Goal: Task Accomplishment & Management: Use online tool/utility

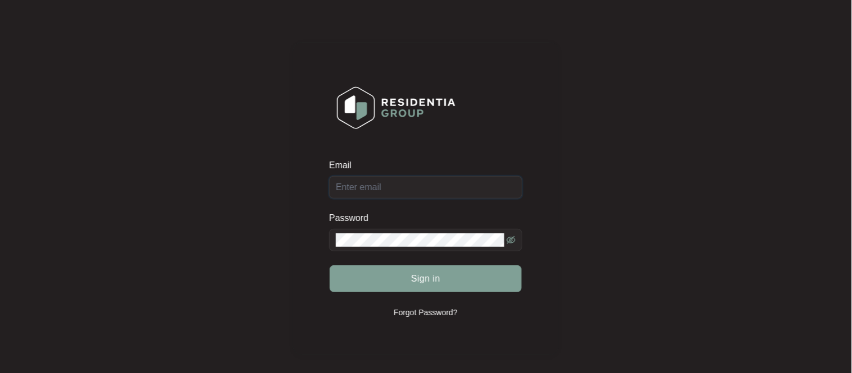
type input "[EMAIL_ADDRESS][DOMAIN_NAME]"
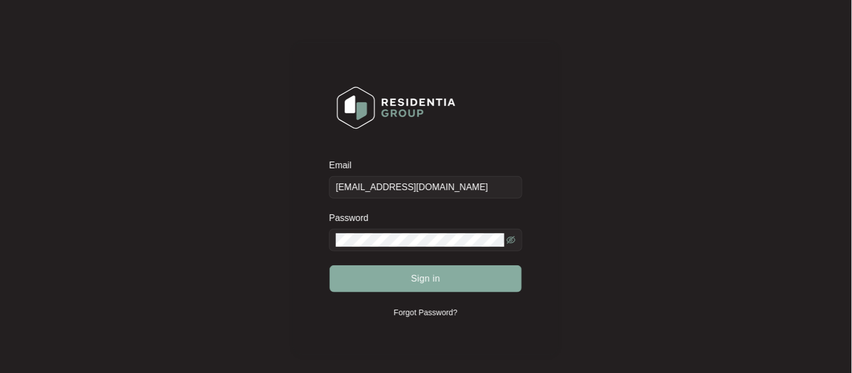
click at [478, 277] on button "Sign in" at bounding box center [426, 279] width 192 height 27
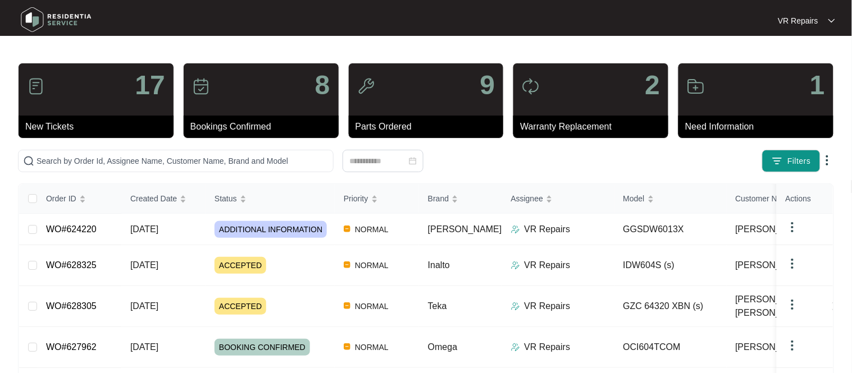
click at [398, 286] on td "NORMAL" at bounding box center [377, 306] width 84 height 41
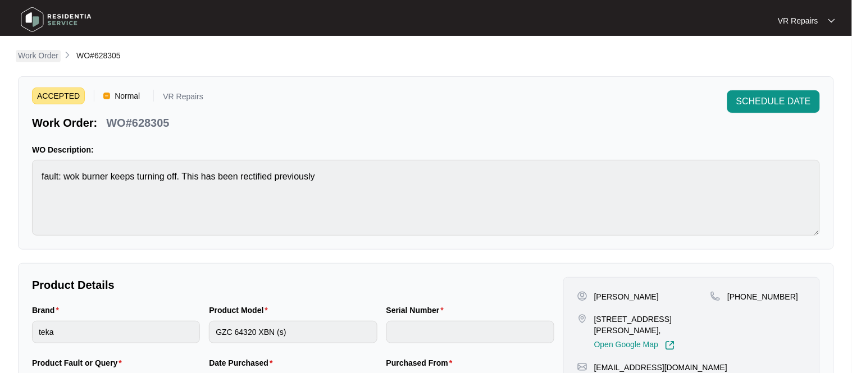
click at [43, 52] on p "Work Order" at bounding box center [38, 55] width 40 height 11
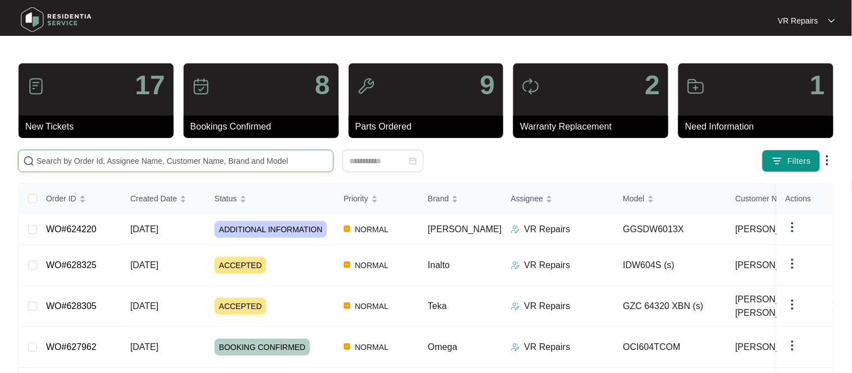
click at [202, 156] on input "text" at bounding box center [183, 161] width 292 height 12
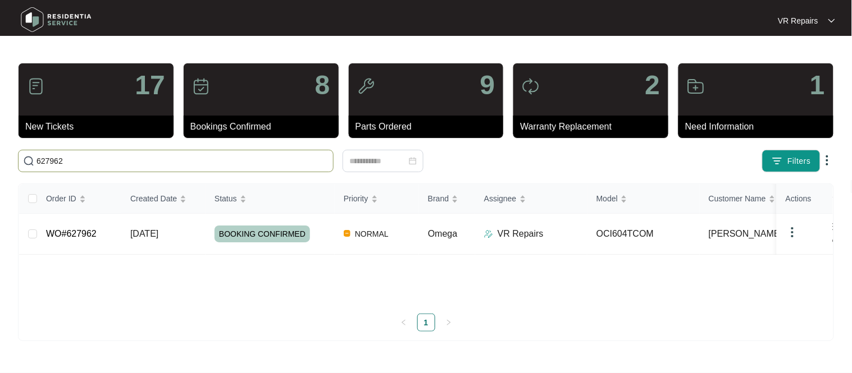
type input "627962"
click at [88, 234] on link "WO#627962" at bounding box center [71, 234] width 51 height 10
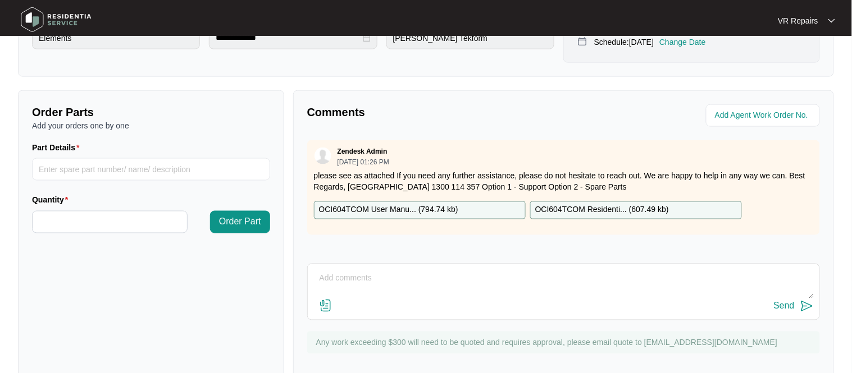
scroll to position [371, 0]
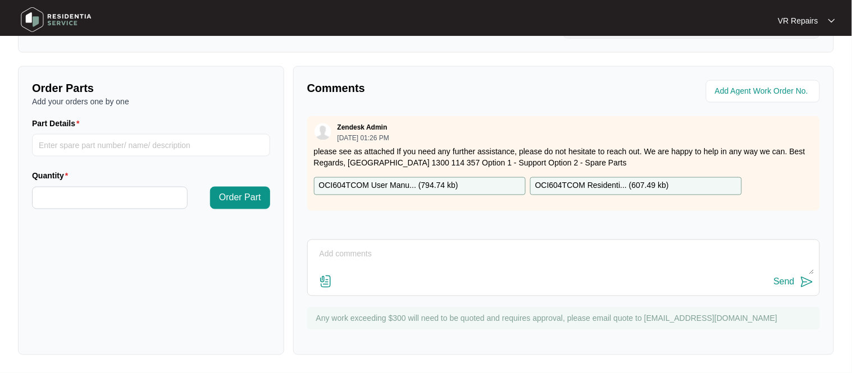
click at [359, 255] on textarea at bounding box center [563, 260] width 500 height 29
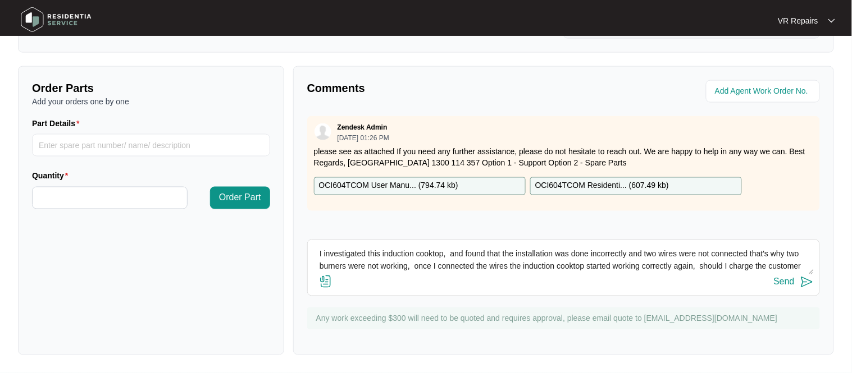
scroll to position [12, 0]
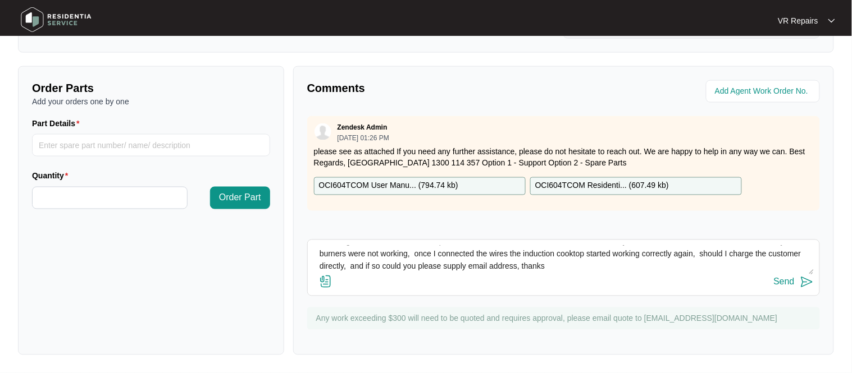
type textarea "I investigated this induction cooktop, and found that the installation was done…"
click at [331, 285] on img at bounding box center [325, 281] width 13 height 13
click at [0, 0] on input "file" at bounding box center [0, 0] width 0 height 0
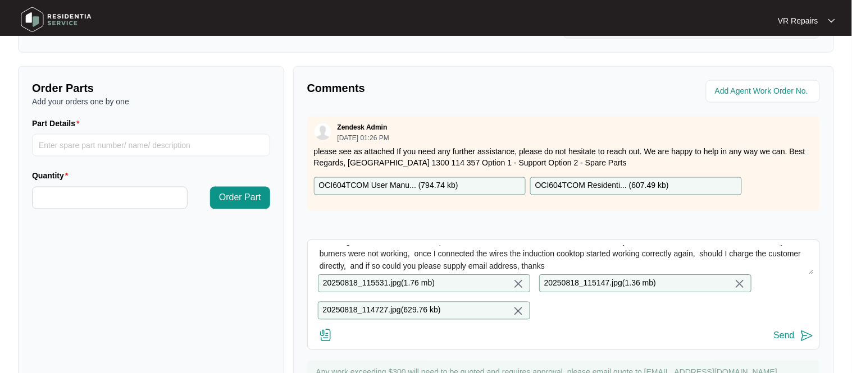
click at [794, 341] on div "Send" at bounding box center [784, 336] width 21 height 10
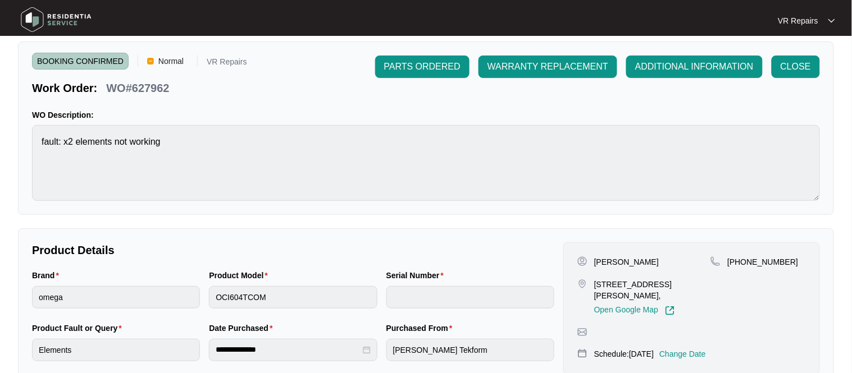
scroll to position [0, 0]
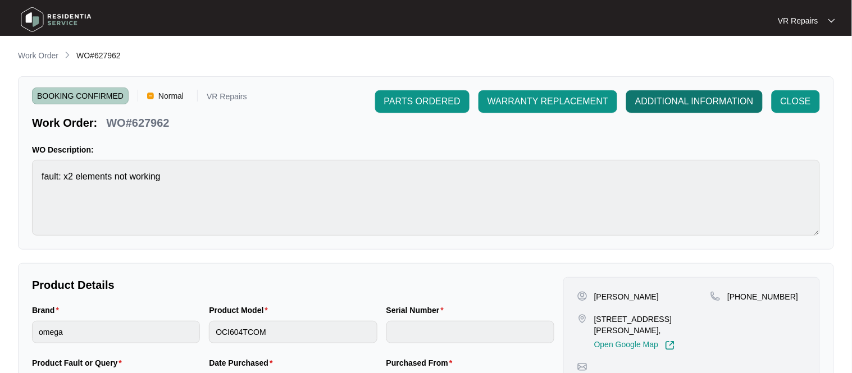
click at [689, 99] on span "ADDITIONAL INFORMATION" at bounding box center [694, 101] width 118 height 13
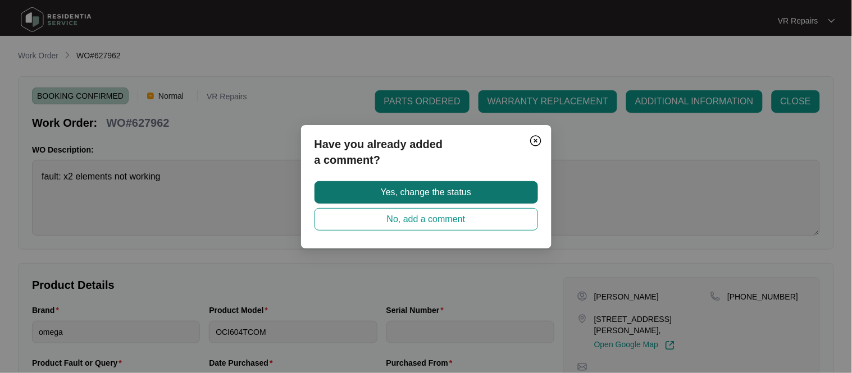
click at [465, 186] on span "Yes, change the status" at bounding box center [426, 192] width 90 height 13
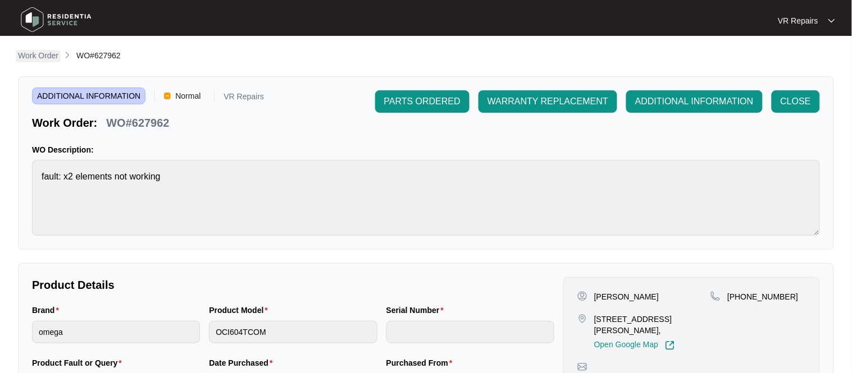
click at [35, 55] on p "Work Order" at bounding box center [38, 55] width 40 height 11
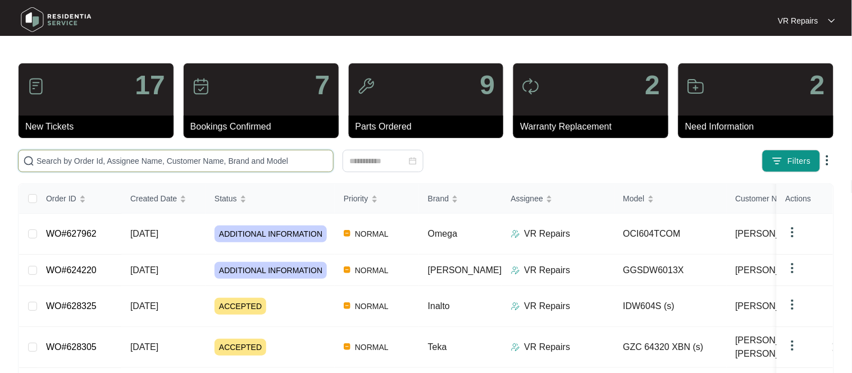
click at [180, 161] on input "text" at bounding box center [183, 161] width 292 height 12
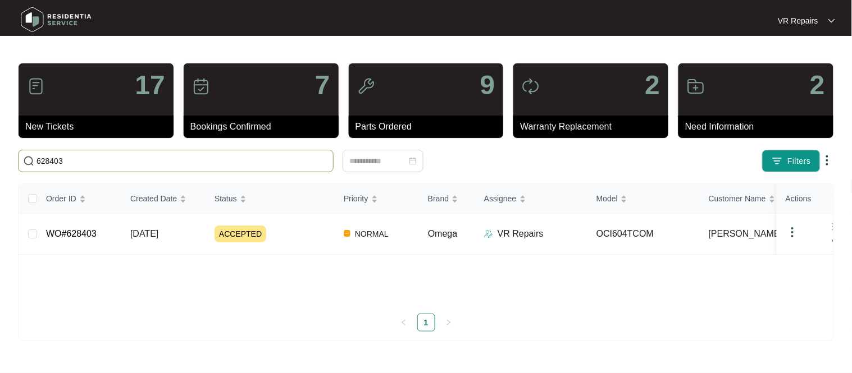
type input "628403"
click at [109, 232] on td "WO#628403" at bounding box center [79, 234] width 84 height 41
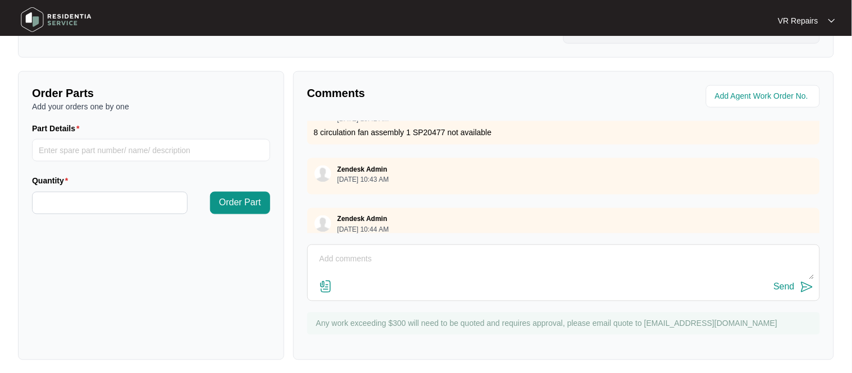
scroll to position [371, 0]
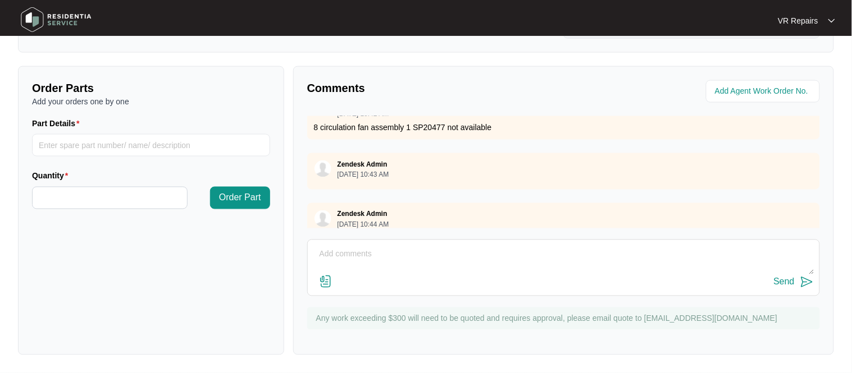
click at [368, 259] on textarea at bounding box center [563, 260] width 500 height 29
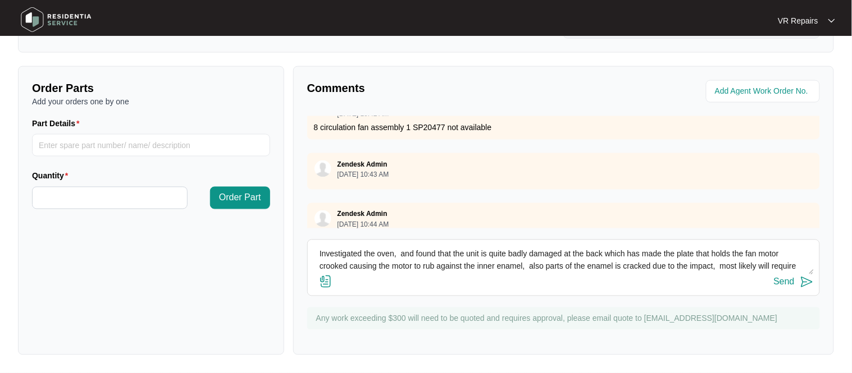
scroll to position [12, 0]
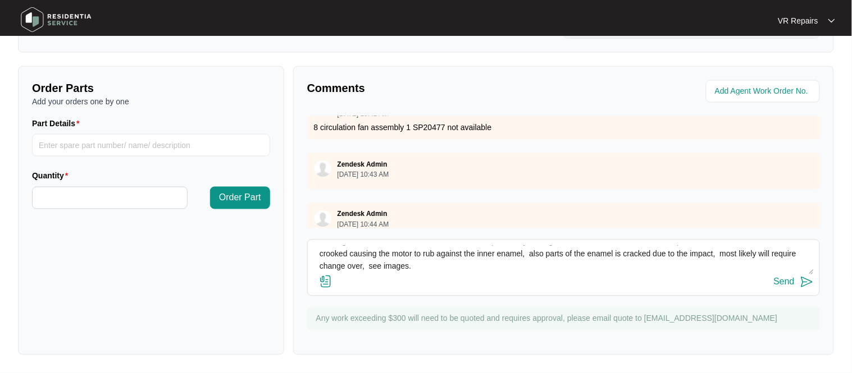
type textarea "Investigated the oven, and found that the unit is quite badly damaged at the ba…"
click at [327, 282] on img at bounding box center [325, 281] width 13 height 13
click at [0, 0] on input "file" at bounding box center [0, 0] width 0 height 0
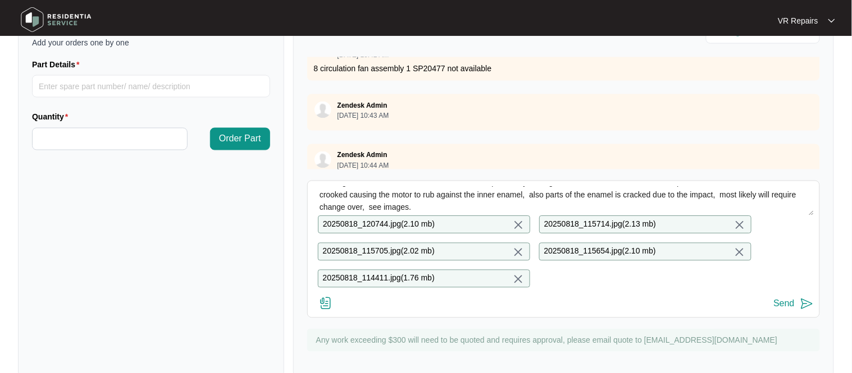
scroll to position [452, 0]
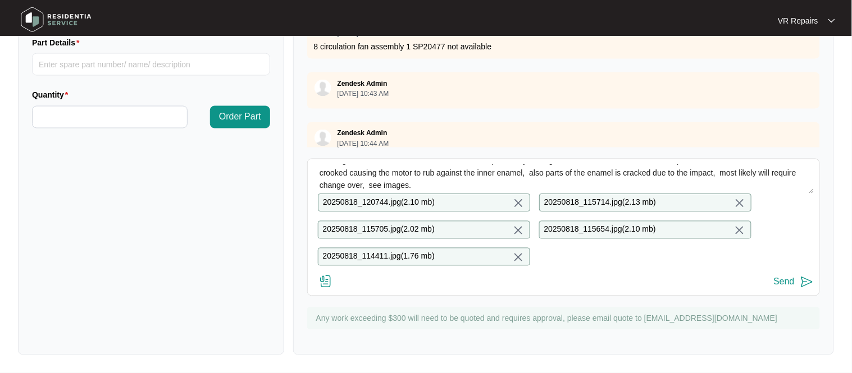
click at [792, 285] on div "Send" at bounding box center [784, 282] width 21 height 10
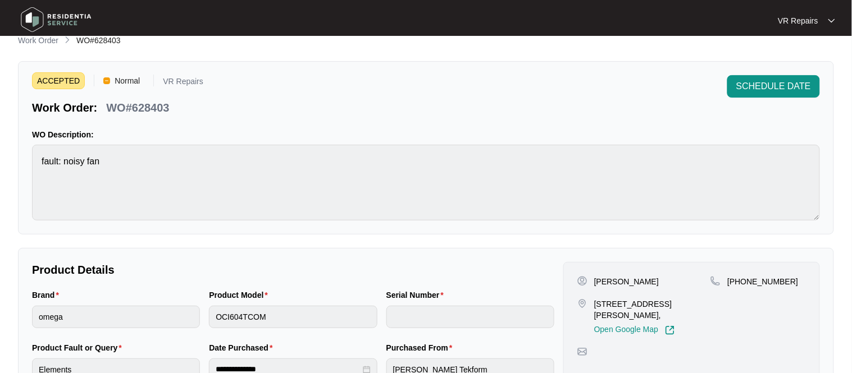
scroll to position [0, 0]
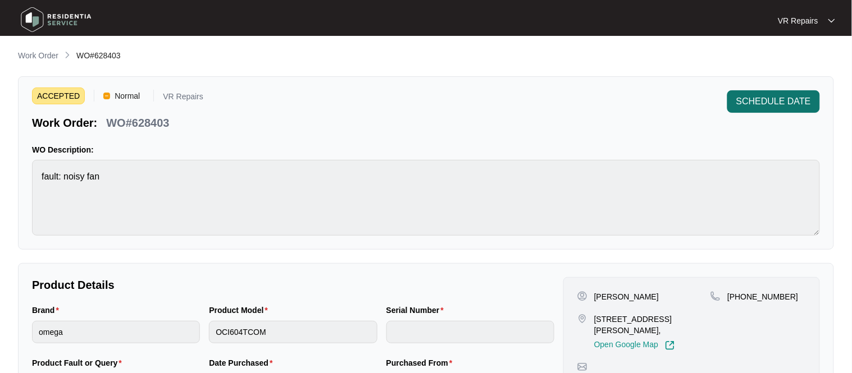
click at [771, 98] on span "SCHEDULE DATE" at bounding box center [773, 101] width 75 height 13
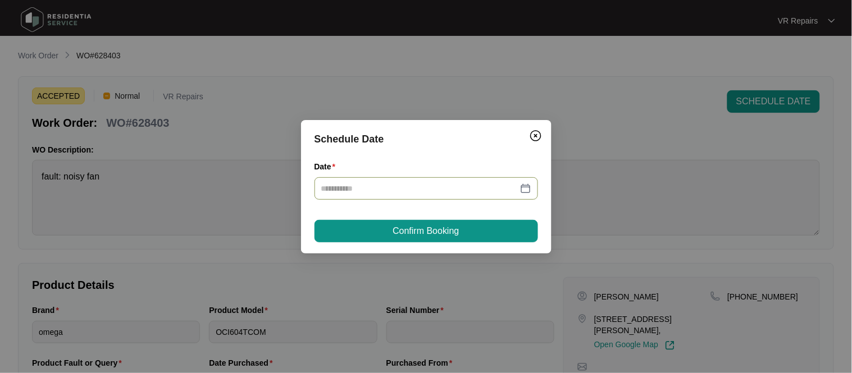
click at [528, 188] on div at bounding box center [426, 189] width 210 height 12
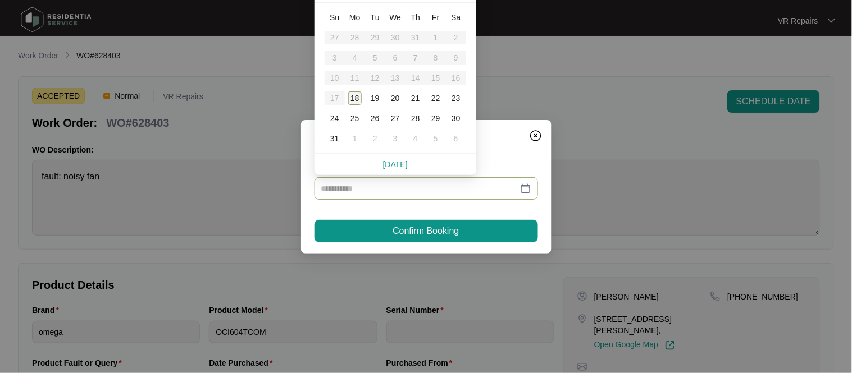
click at [357, 98] on div "18" at bounding box center [354, 98] width 13 height 13
type input "**********"
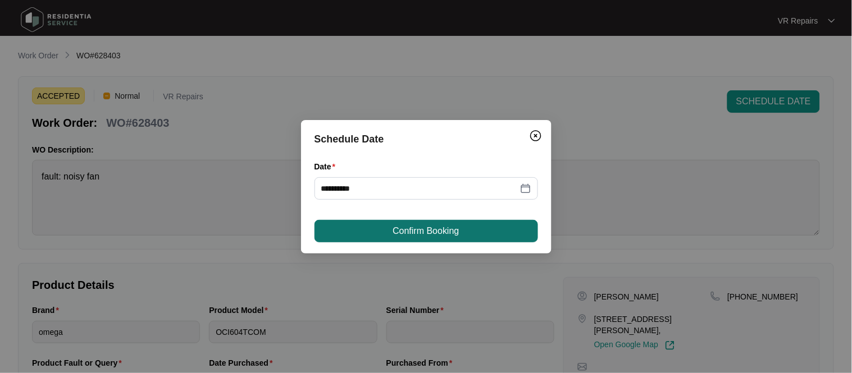
click at [448, 235] on span "Confirm Booking" at bounding box center [426, 231] width 66 height 13
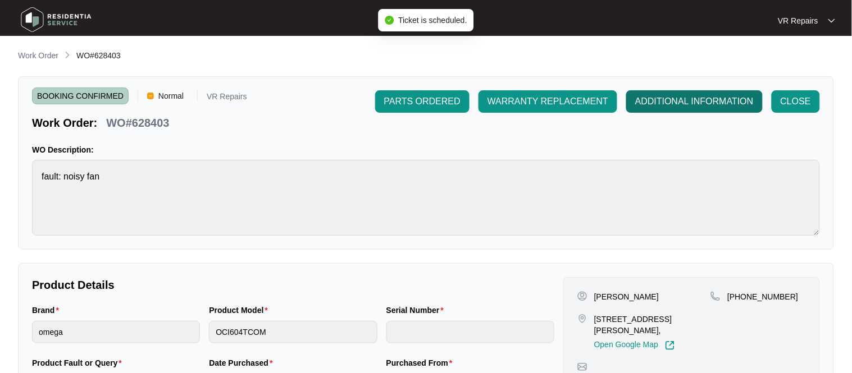
click at [690, 97] on span "ADDITIONAL INFORMATION" at bounding box center [694, 101] width 118 height 13
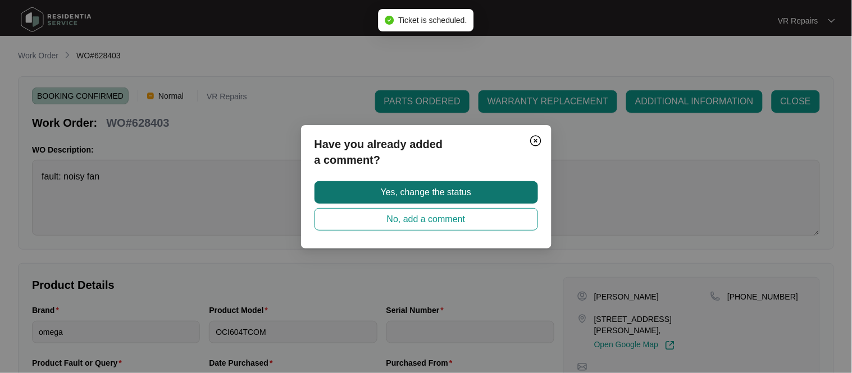
click at [480, 194] on button "Yes, change the status" at bounding box center [426, 192] width 224 height 22
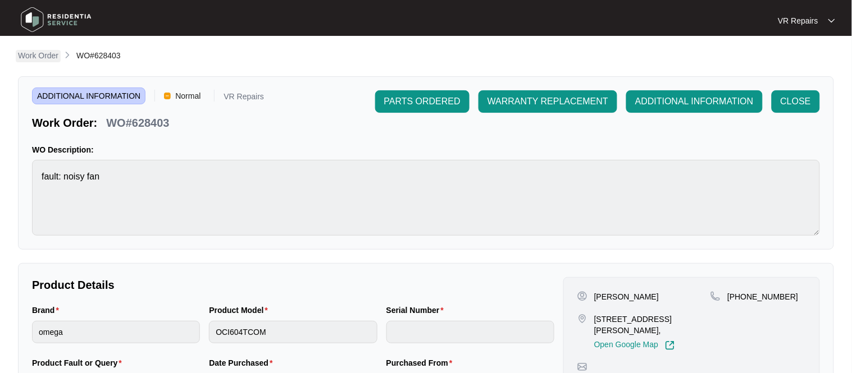
click at [37, 58] on p "Work Order" at bounding box center [38, 55] width 40 height 11
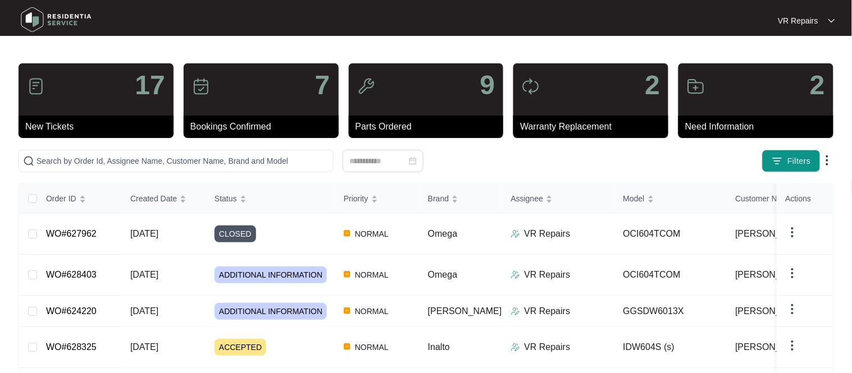
click at [94, 233] on link "WO#627962" at bounding box center [71, 234] width 51 height 10
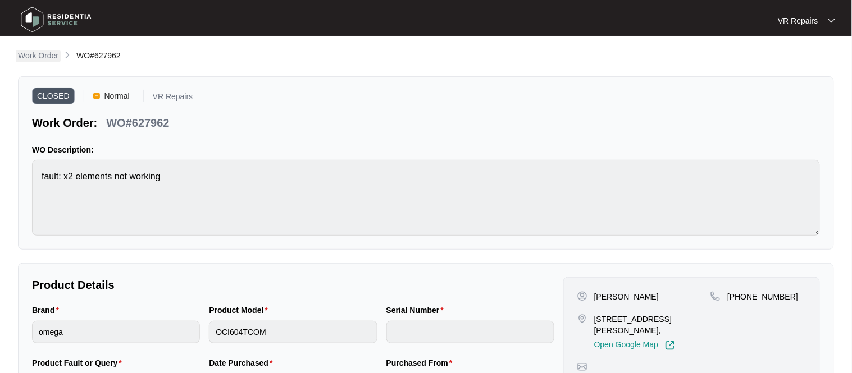
click at [34, 60] on p "Work Order" at bounding box center [38, 55] width 40 height 11
